Goal: Transaction & Acquisition: Purchase product/service

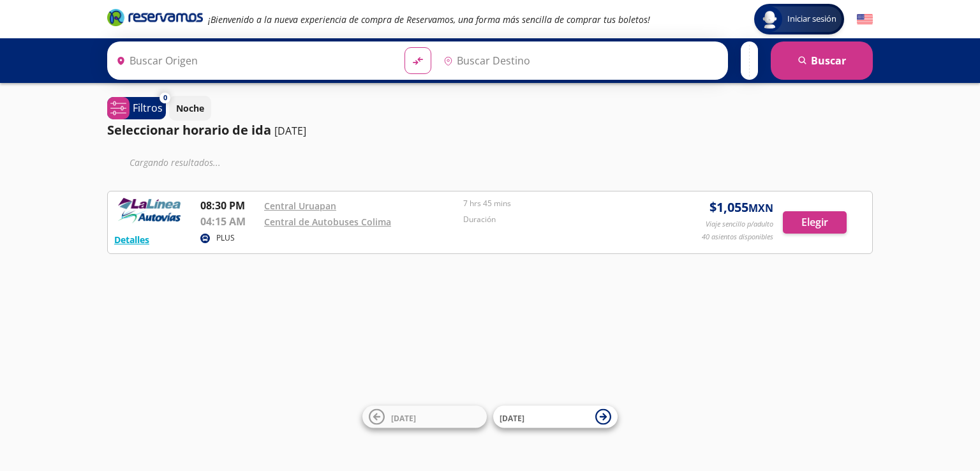
type input "Uruapan, [GEOGRAPHIC_DATA]"
type input "Colima, Colima"
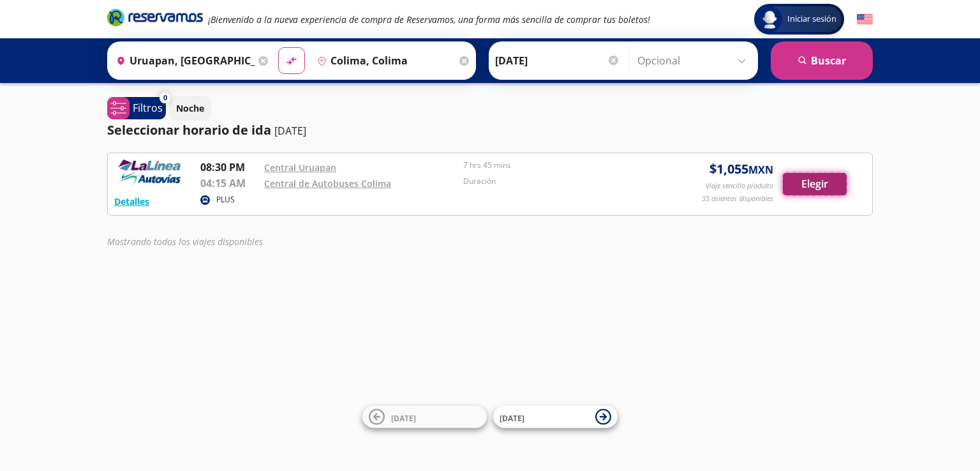
click at [822, 179] on button "Elegir" at bounding box center [815, 184] width 64 height 22
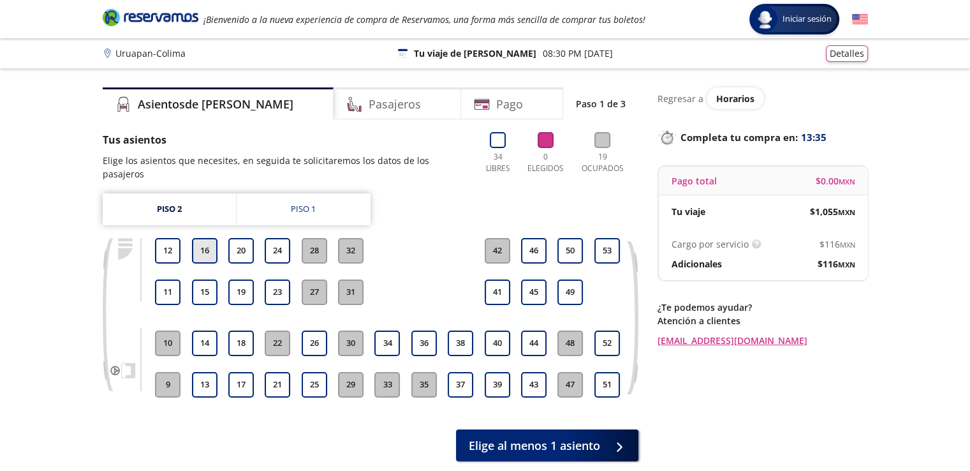
click at [202, 238] on button "16" at bounding box center [205, 251] width 26 height 26
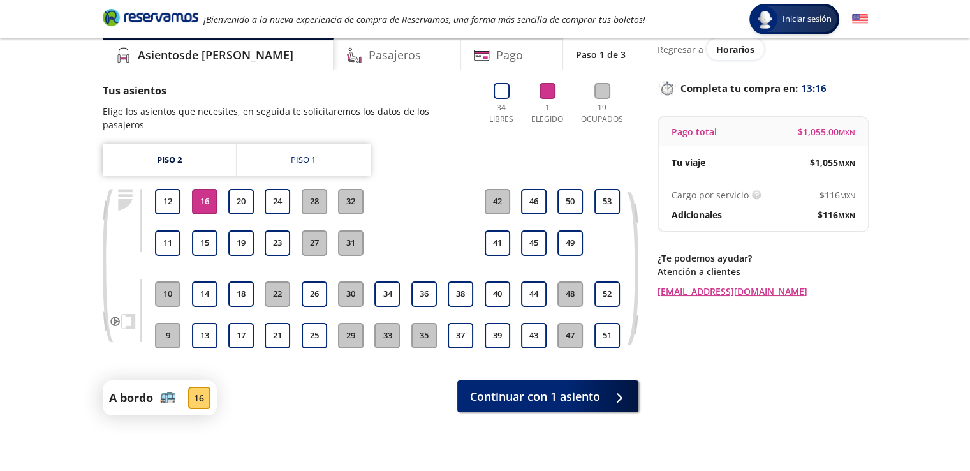
scroll to position [36, 0]
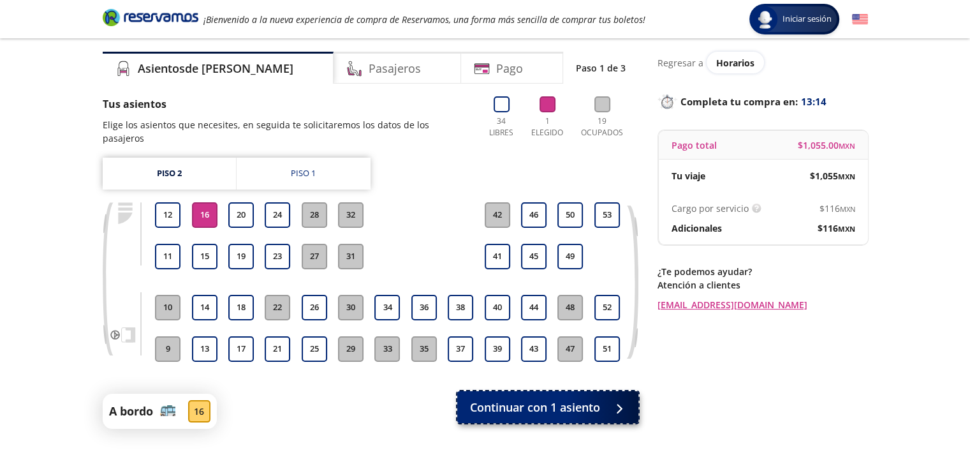
click at [546, 400] on span "Continuar con 1 asiento" at bounding box center [535, 407] width 130 height 17
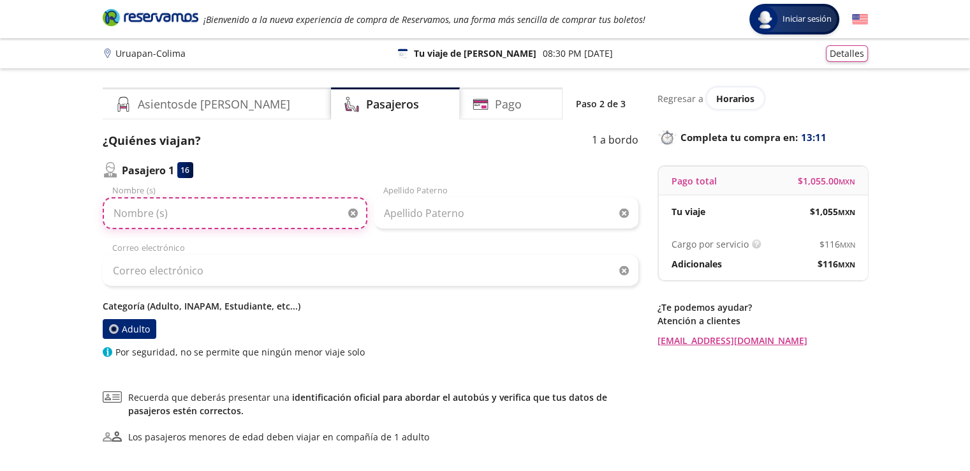
click at [222, 211] on input "Nombre (s)" at bounding box center [235, 213] width 265 height 32
type input "[DEMOGRAPHIC_DATA]"
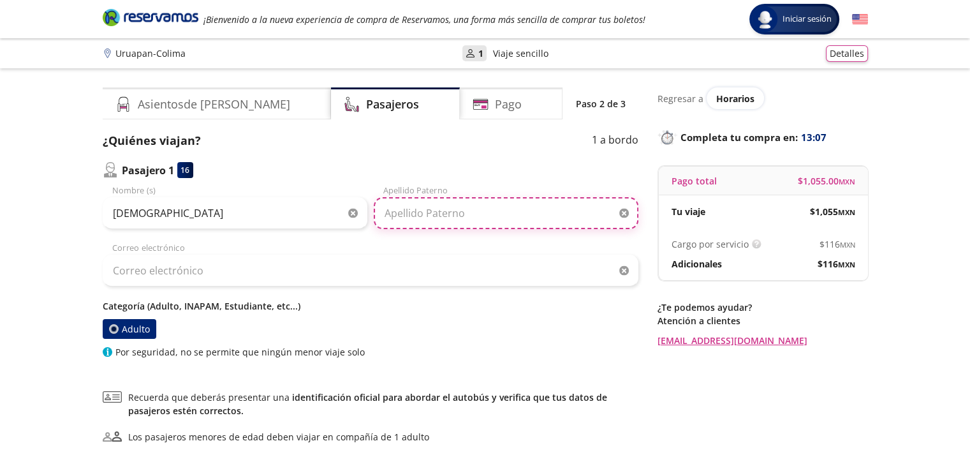
click at [458, 216] on input "Apellido Paterno" at bounding box center [506, 213] width 265 height 32
type input "[PERSON_NAME]"
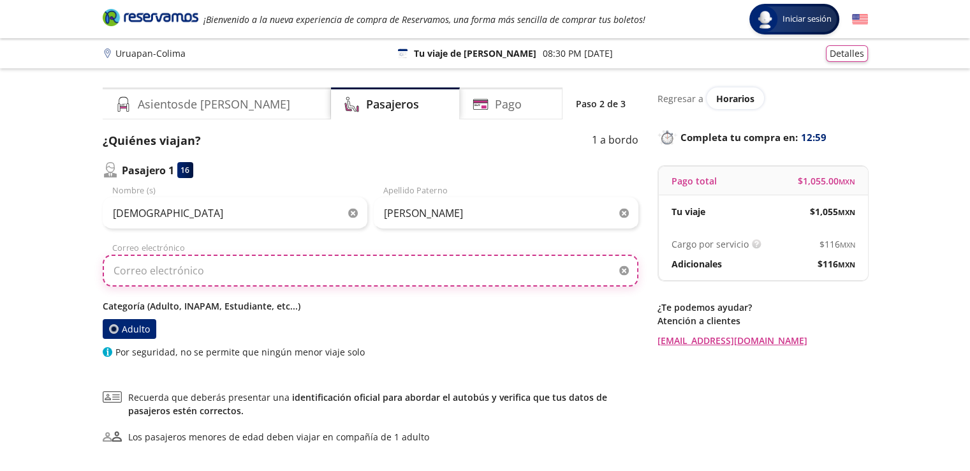
click at [223, 256] on input "Correo electrónico" at bounding box center [371, 271] width 536 height 32
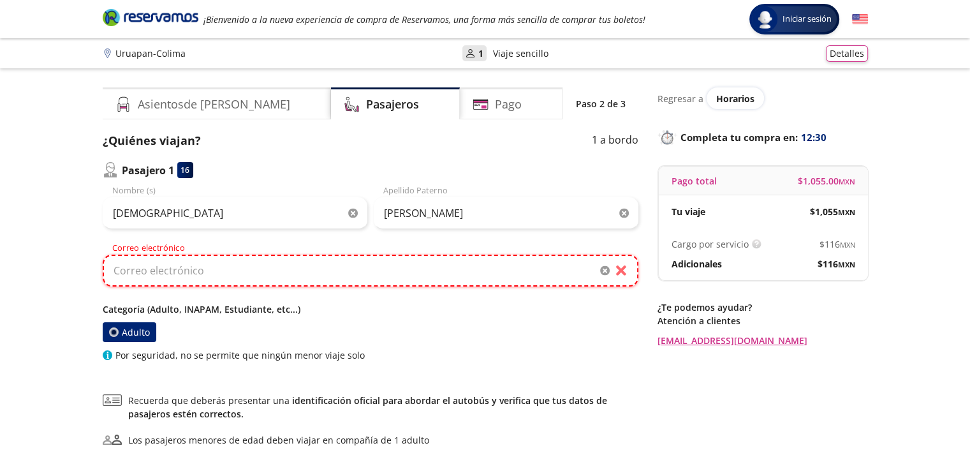
paste input "[EMAIL_ADDRESS][DOMAIN_NAME]"
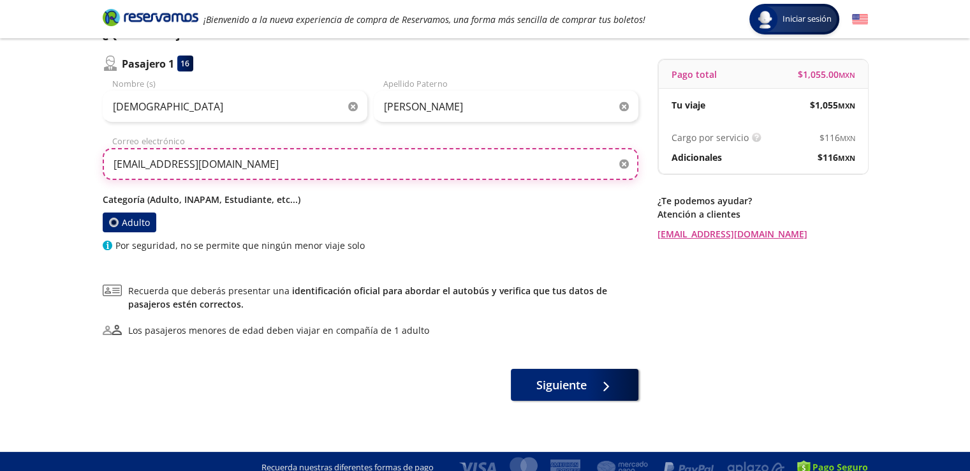
scroll to position [119, 0]
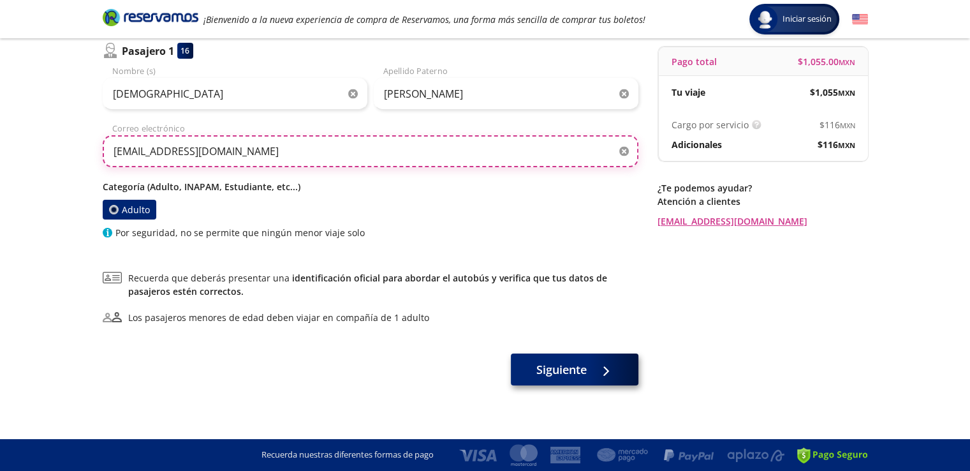
type input "[EMAIL_ADDRESS][DOMAIN_NAME]"
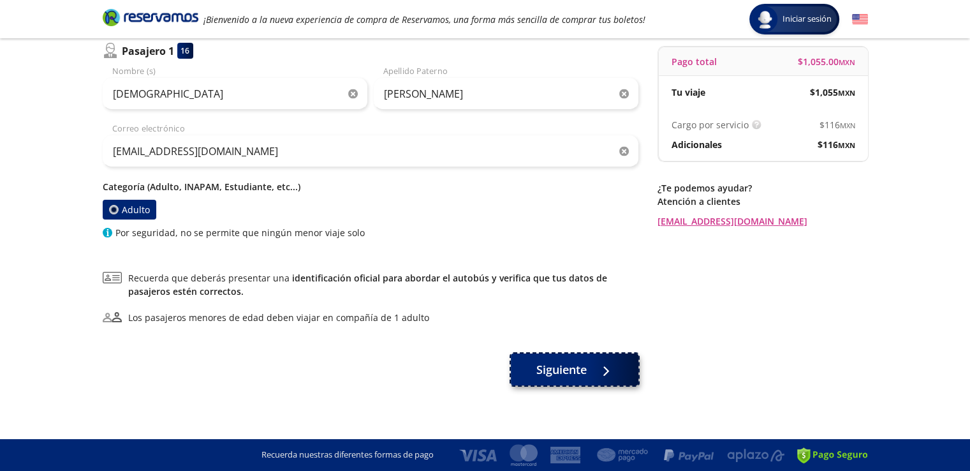
click at [570, 382] on button "Siguiente" at bounding box center [575, 369] width 128 height 32
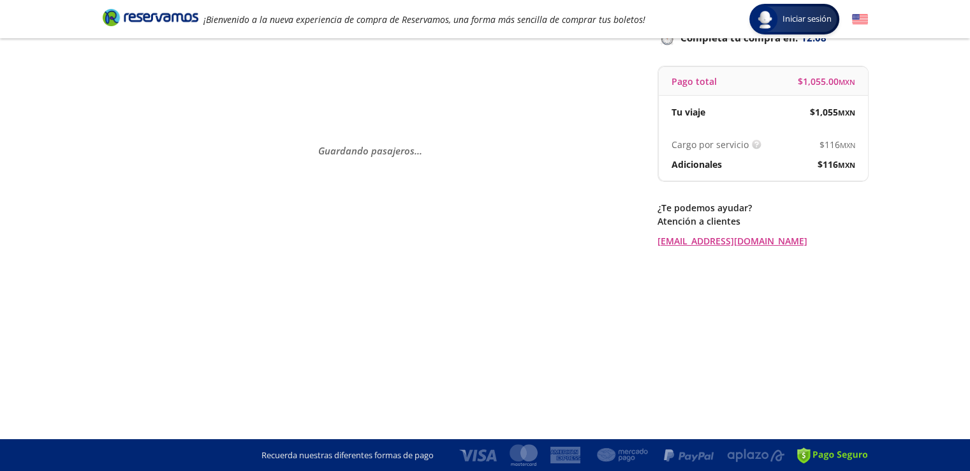
scroll to position [0, 0]
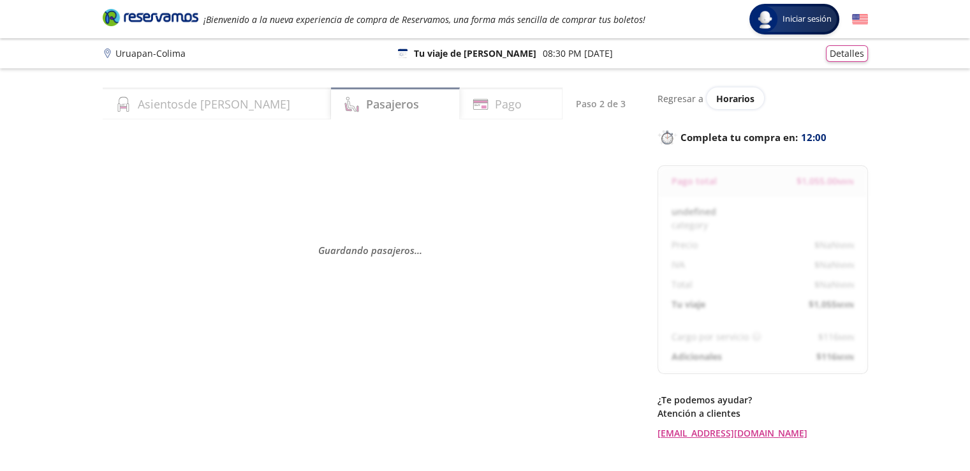
select select "MX"
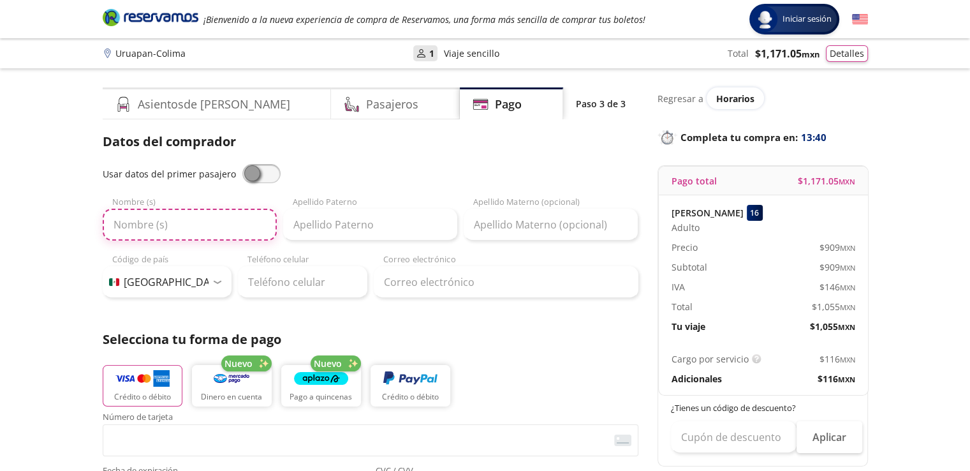
click at [161, 221] on input "Nombre (s)" at bounding box center [190, 225] width 174 height 32
type input "[DEMOGRAPHIC_DATA]"
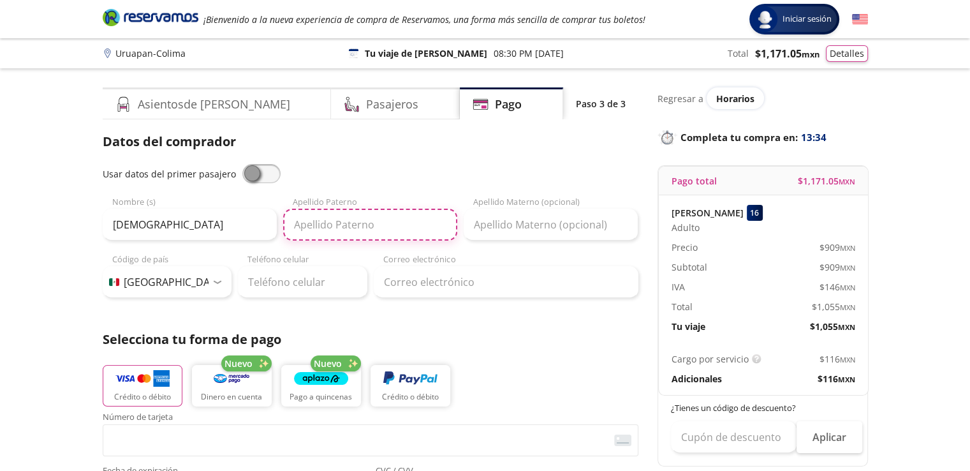
click at [345, 219] on input "Apellido Paterno" at bounding box center [370, 225] width 174 height 32
type input "gallardo"
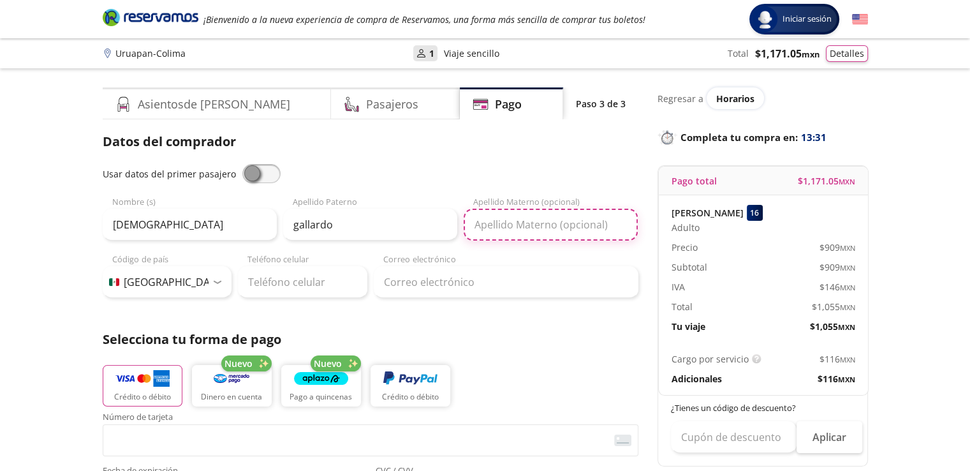
click at [512, 236] on input "Apellido Materno (opcional)" at bounding box center [551, 225] width 174 height 32
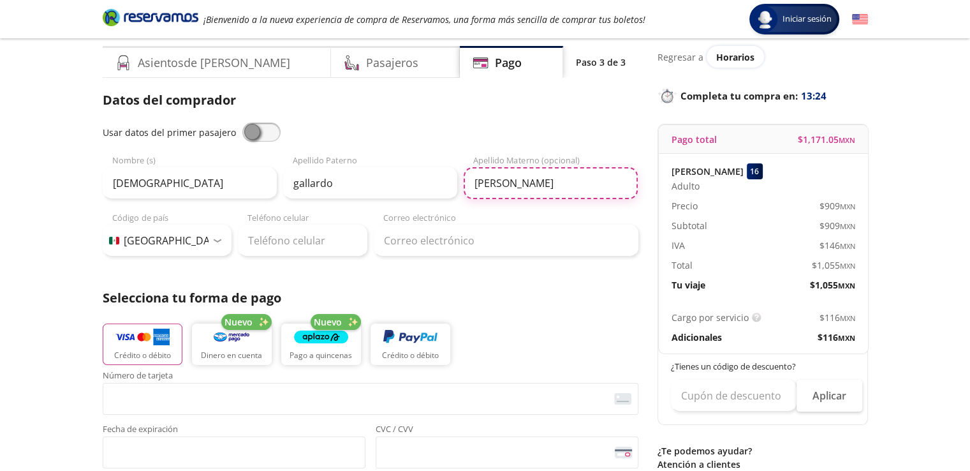
scroll to position [64, 0]
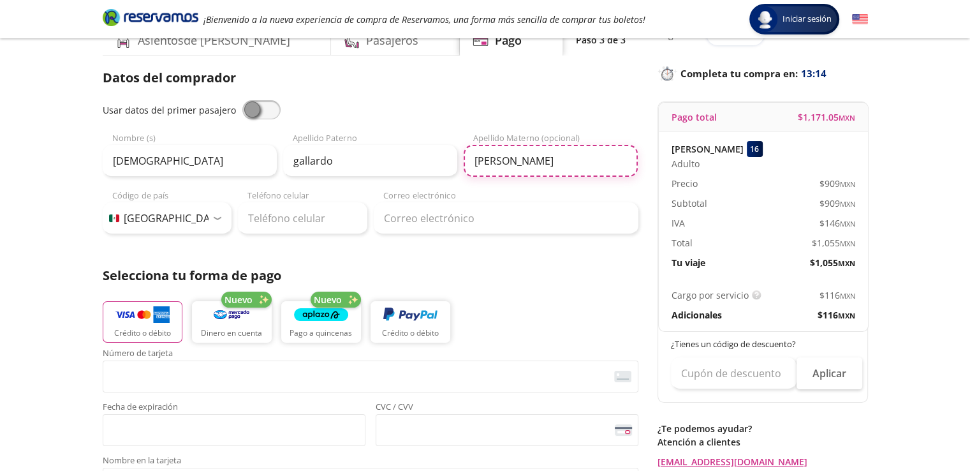
type input "[PERSON_NAME]"
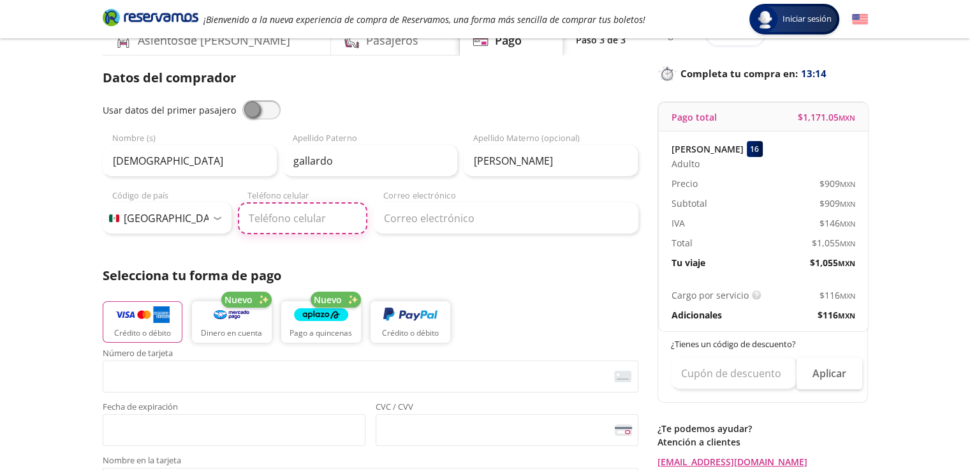
click at [323, 211] on input "Teléfono celular" at bounding box center [302, 218] width 129 height 32
type input "312 123 0491"
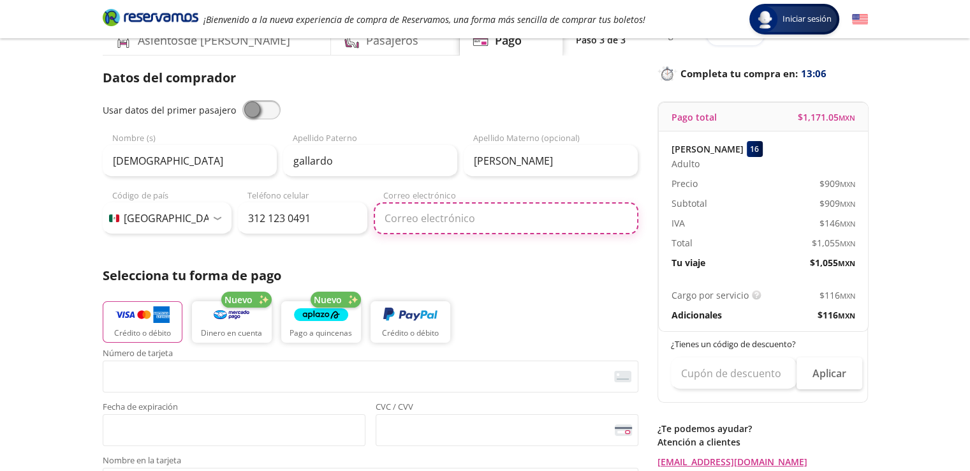
click at [443, 217] on input "Correo electrónico" at bounding box center [506, 218] width 265 height 32
paste input "[EMAIL_ADDRESS][DOMAIN_NAME]"
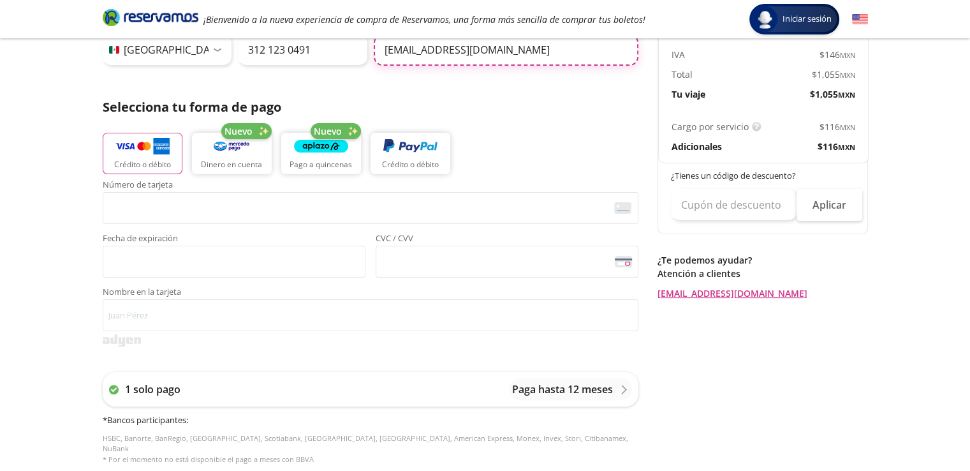
scroll to position [255, 0]
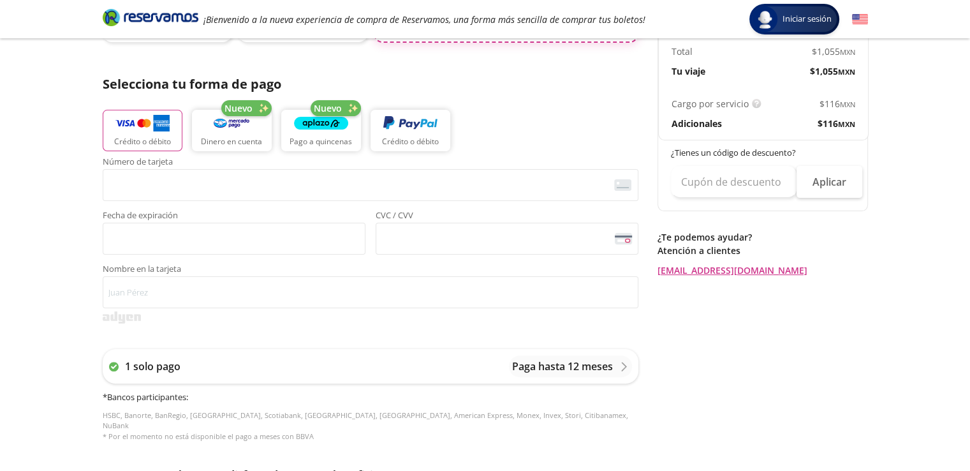
type input "[EMAIL_ADDRESS][DOMAIN_NAME]"
click at [137, 131] on img "button" at bounding box center [142, 123] width 54 height 19
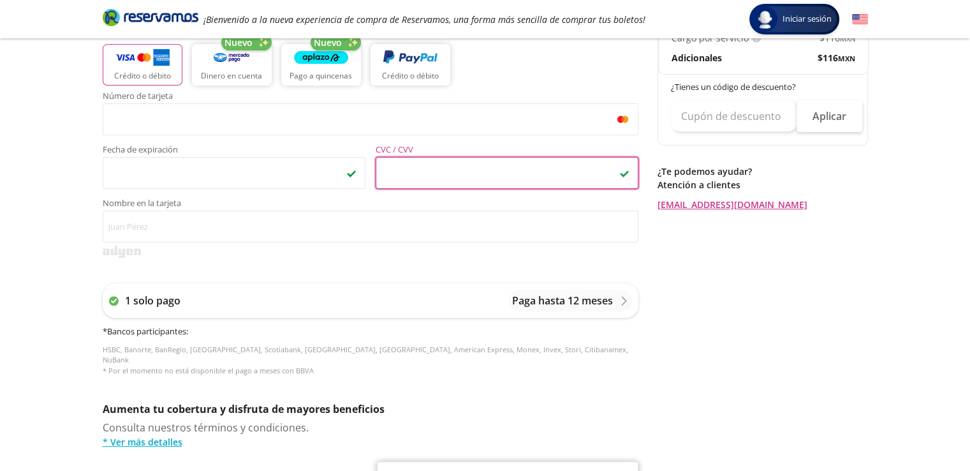
scroll to position [257, 0]
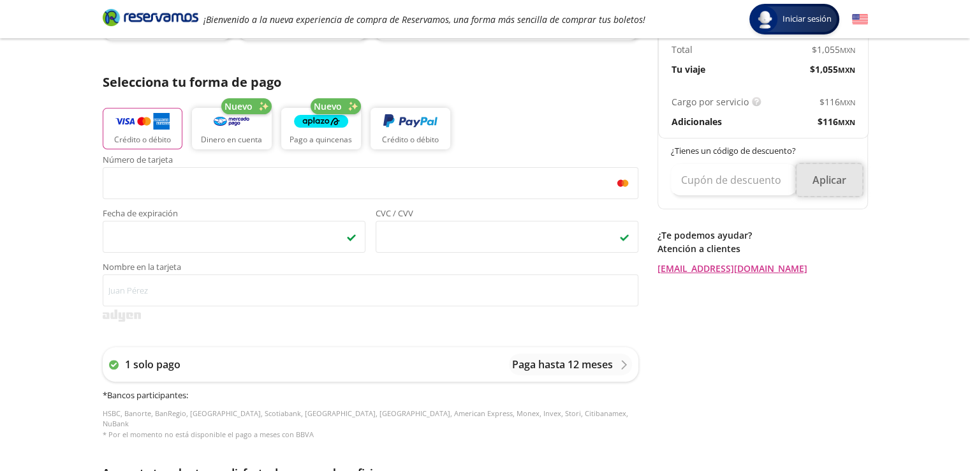
click at [838, 181] on button "Aplicar" at bounding box center [830, 180] width 66 height 32
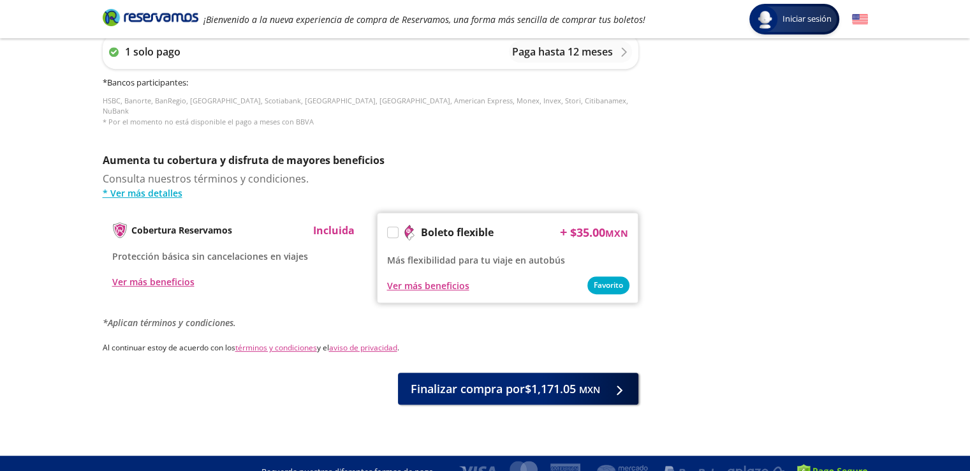
scroll to position [576, 0]
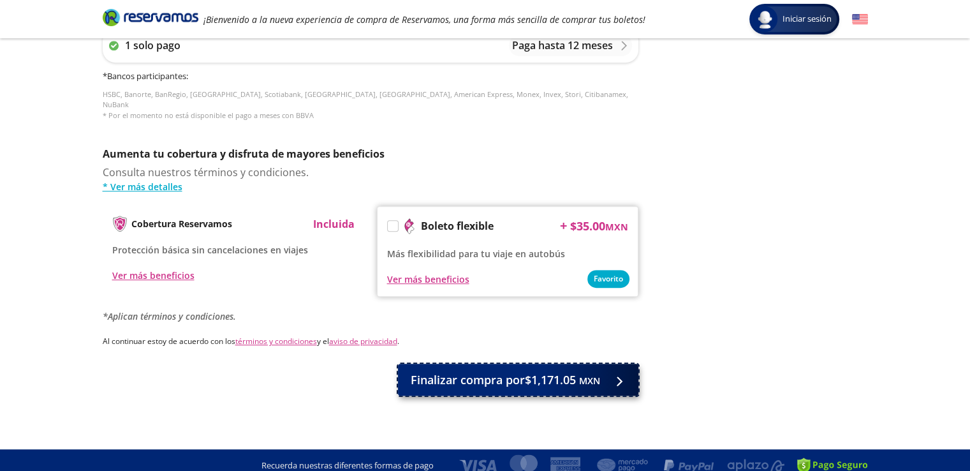
click at [495, 372] on span "Finalizar compra por $1,171.05 MXN" at bounding box center [505, 379] width 189 height 17
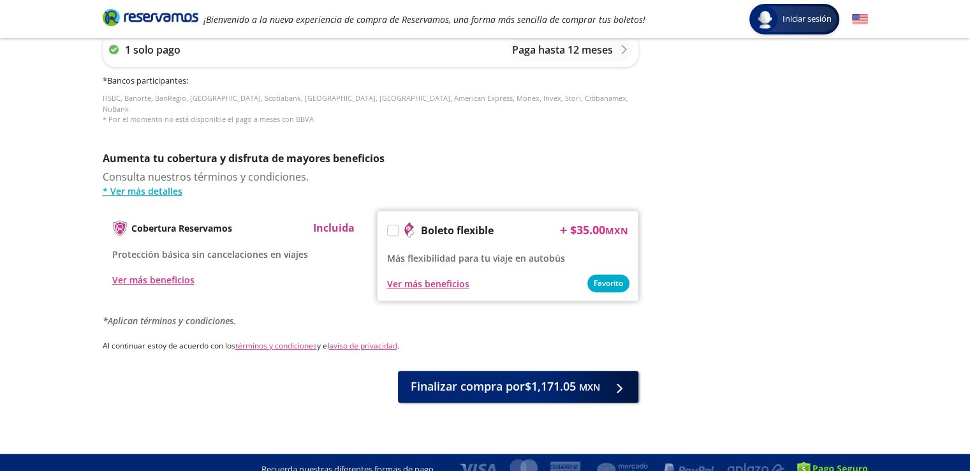
scroll to position [591, 0]
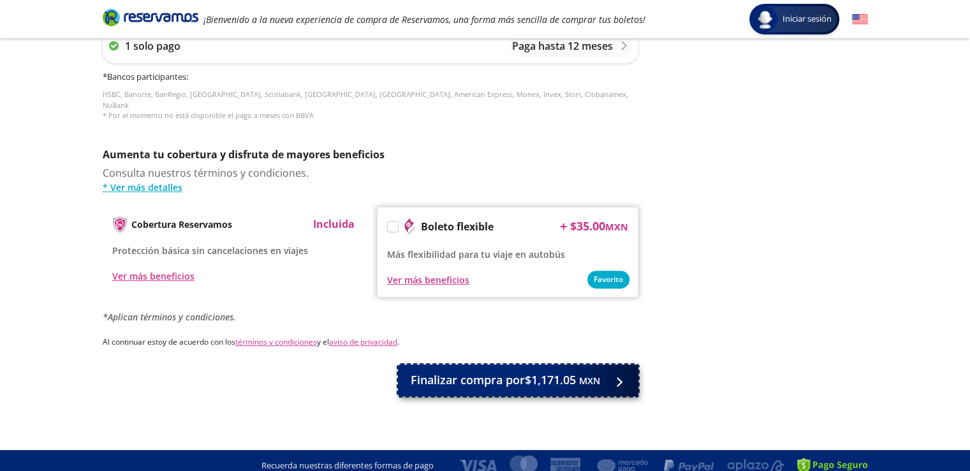
click at [490, 373] on span "Finalizar compra por $1,171.05 MXN" at bounding box center [505, 379] width 189 height 17
click at [454, 371] on span "Finalizar compra por $1,171.05 MXN" at bounding box center [505, 379] width 189 height 17
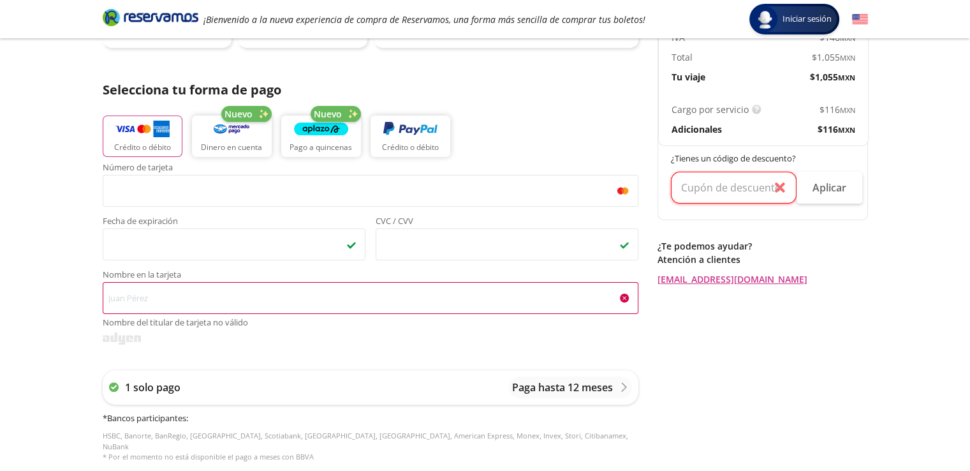
scroll to position [208, 0]
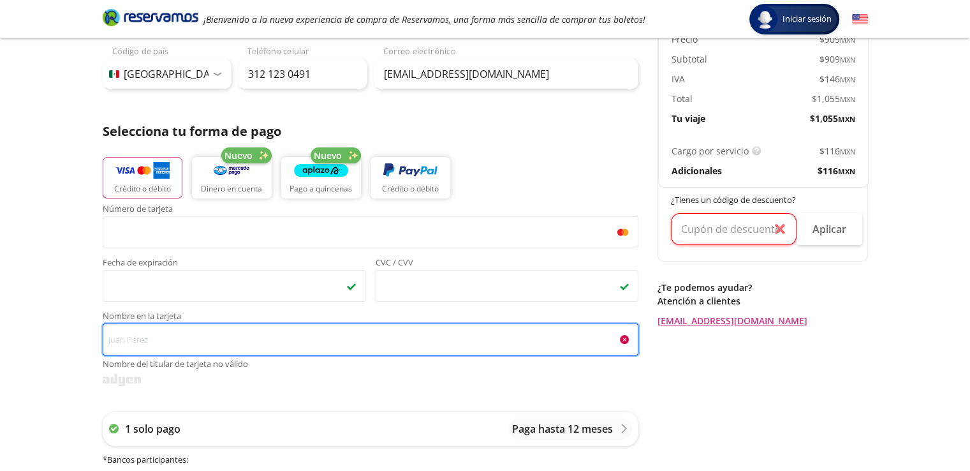
click at [216, 344] on input "Nombre en la tarjeta Nombre del titular de tarjeta no válido" at bounding box center [371, 339] width 536 height 32
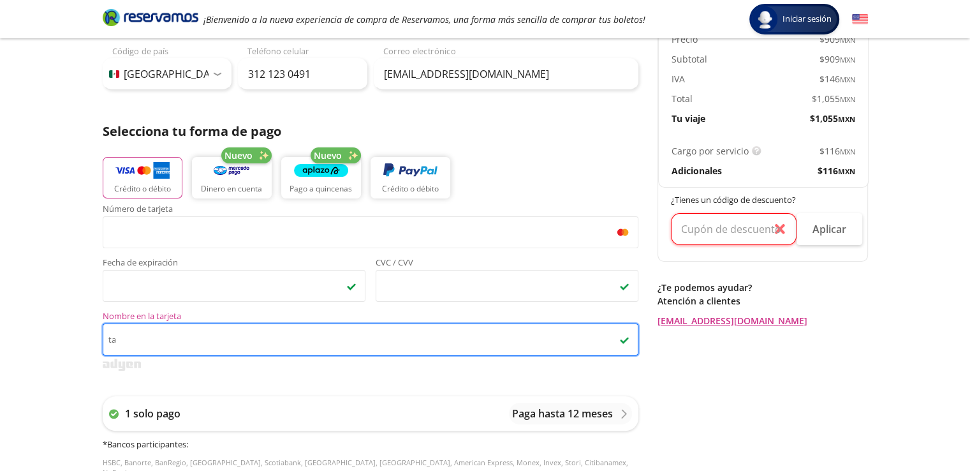
type input "t"
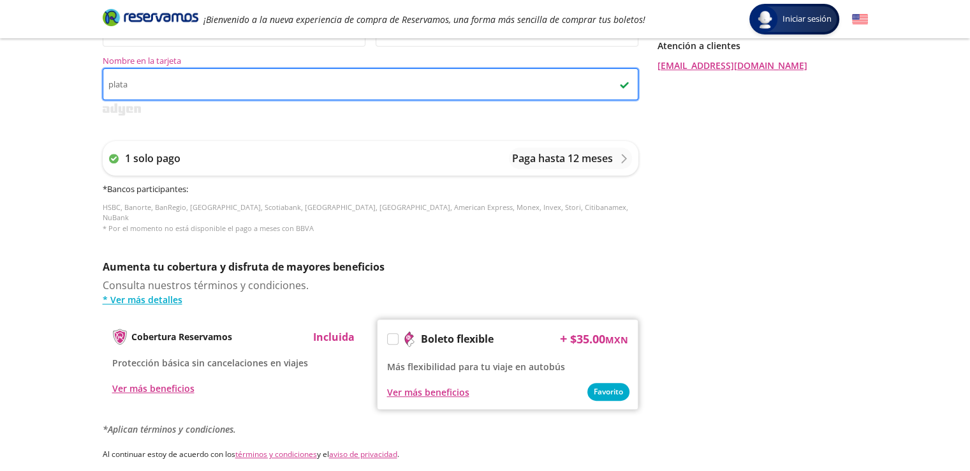
scroll to position [576, 0]
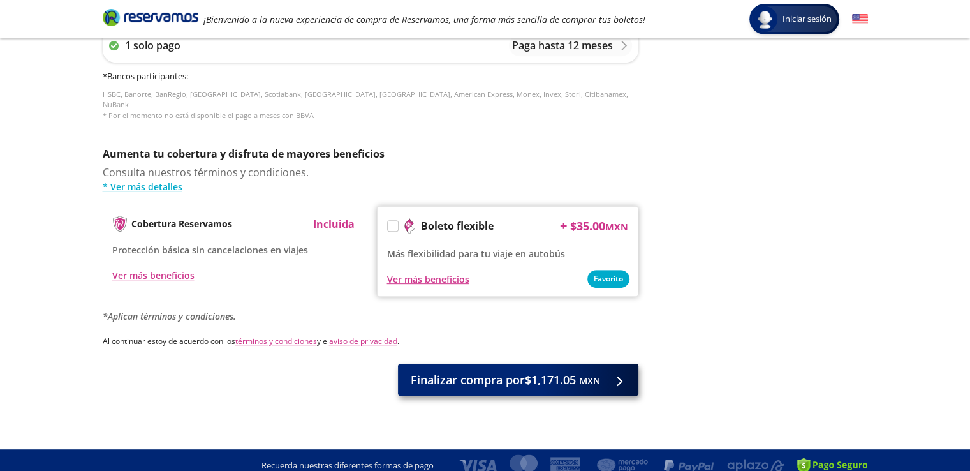
type input "plata"
click at [556, 374] on span "Finalizar compra por $1,171.05 MXN" at bounding box center [505, 379] width 189 height 17
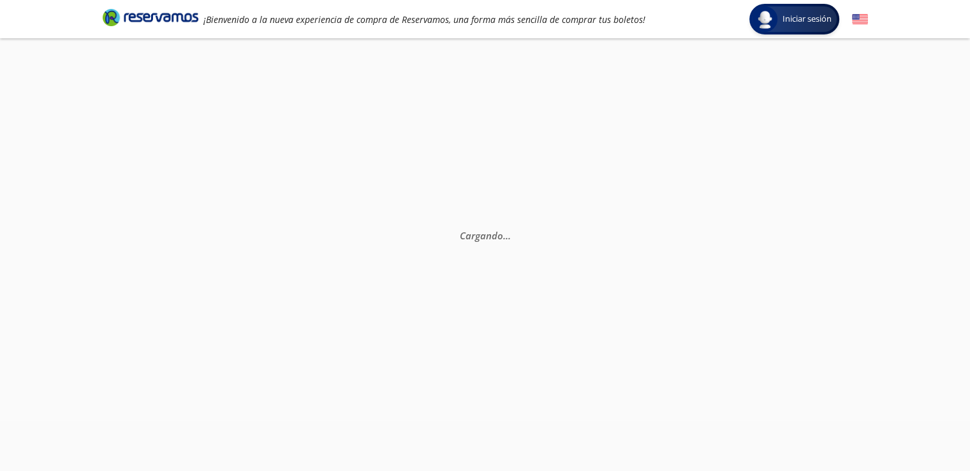
scroll to position [0, 0]
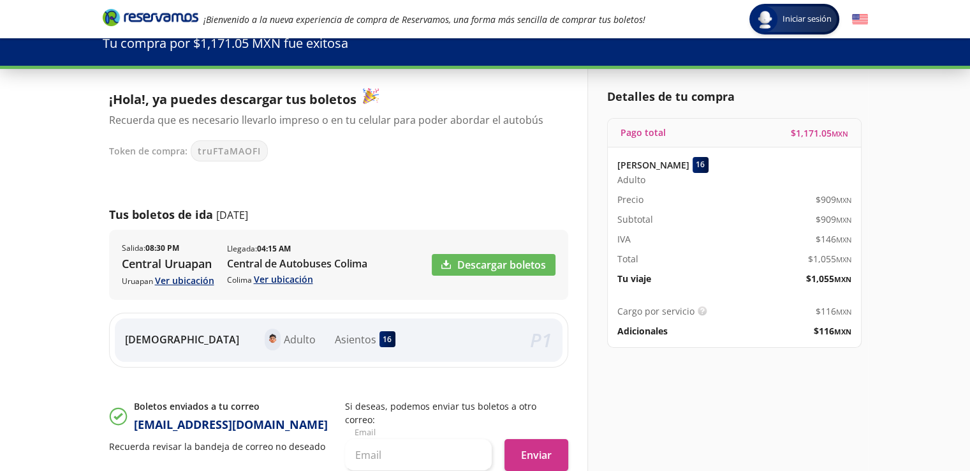
scroll to position [64, 0]
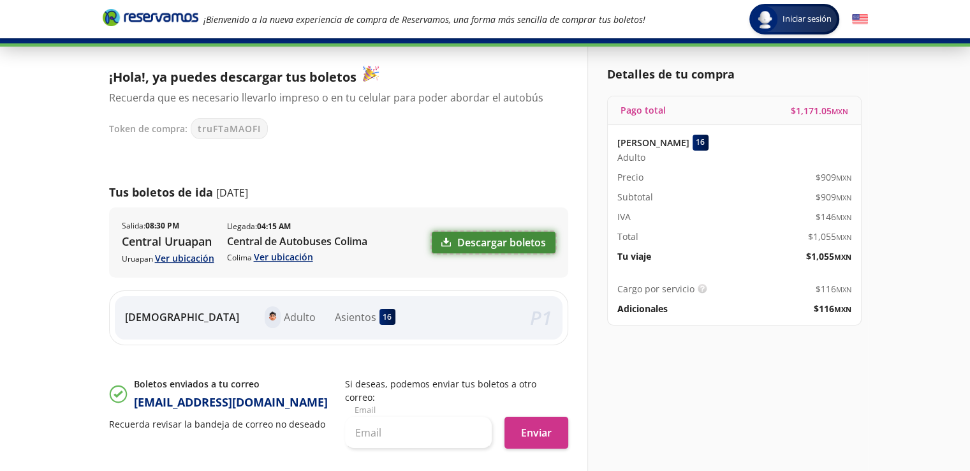
click at [498, 242] on link "Descargar boletos" at bounding box center [494, 243] width 124 height 22
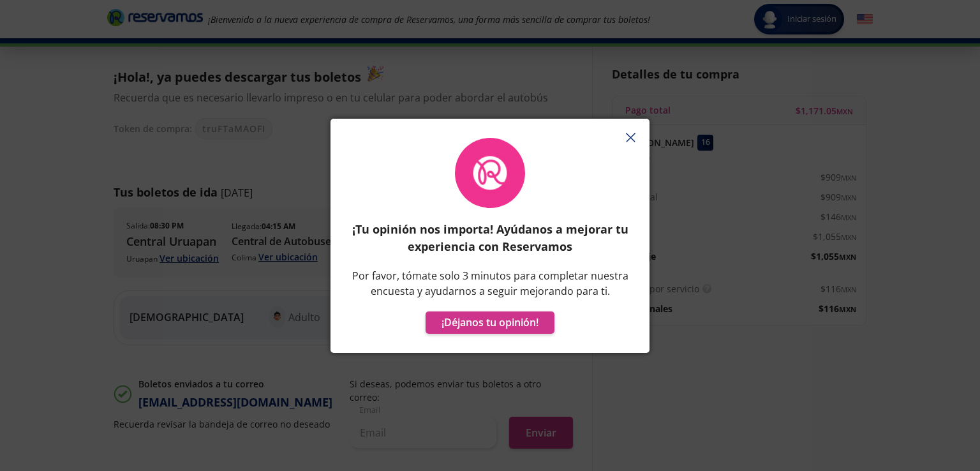
click at [629, 134] on icon "button" at bounding box center [631, 138] width 10 height 10
